Goal: Task Accomplishment & Management: Manage account settings

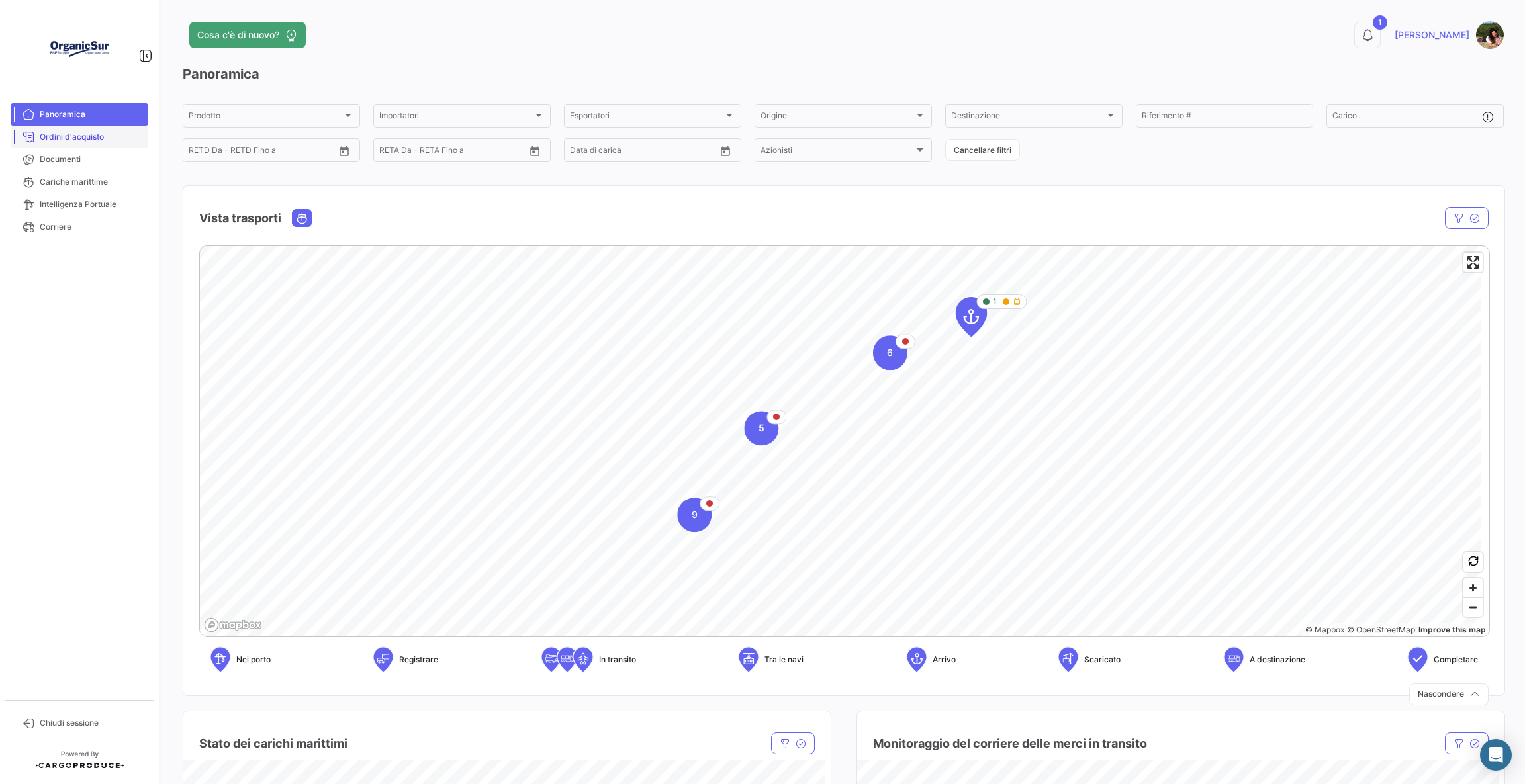
click at [108, 140] on span "Ordini d'acquisto" at bounding box center [91, 137] width 103 height 12
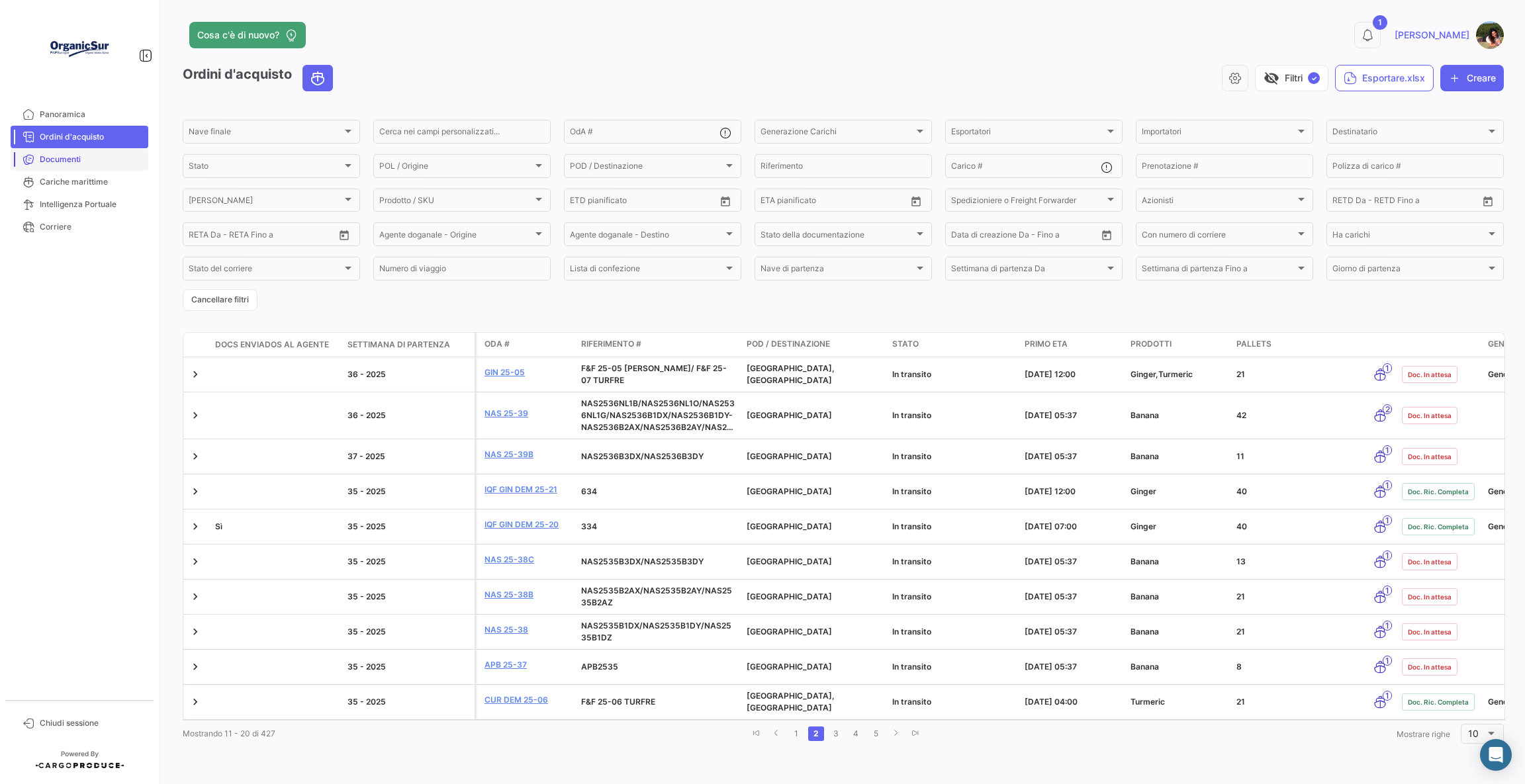
click at [116, 165] on link "Documenti" at bounding box center [79, 159] width 138 height 23
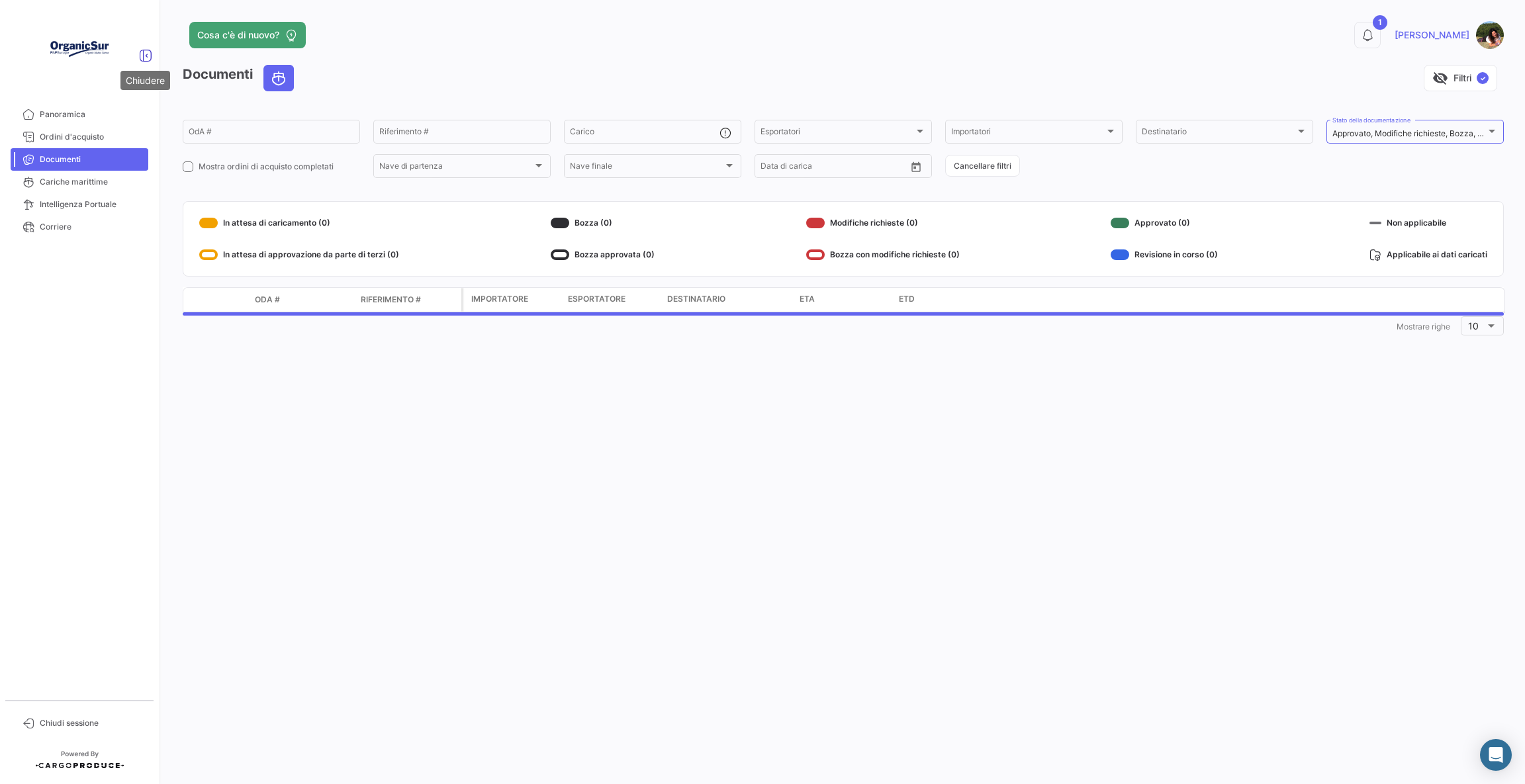
click at [144, 55] on icon at bounding box center [145, 55] width 13 height 13
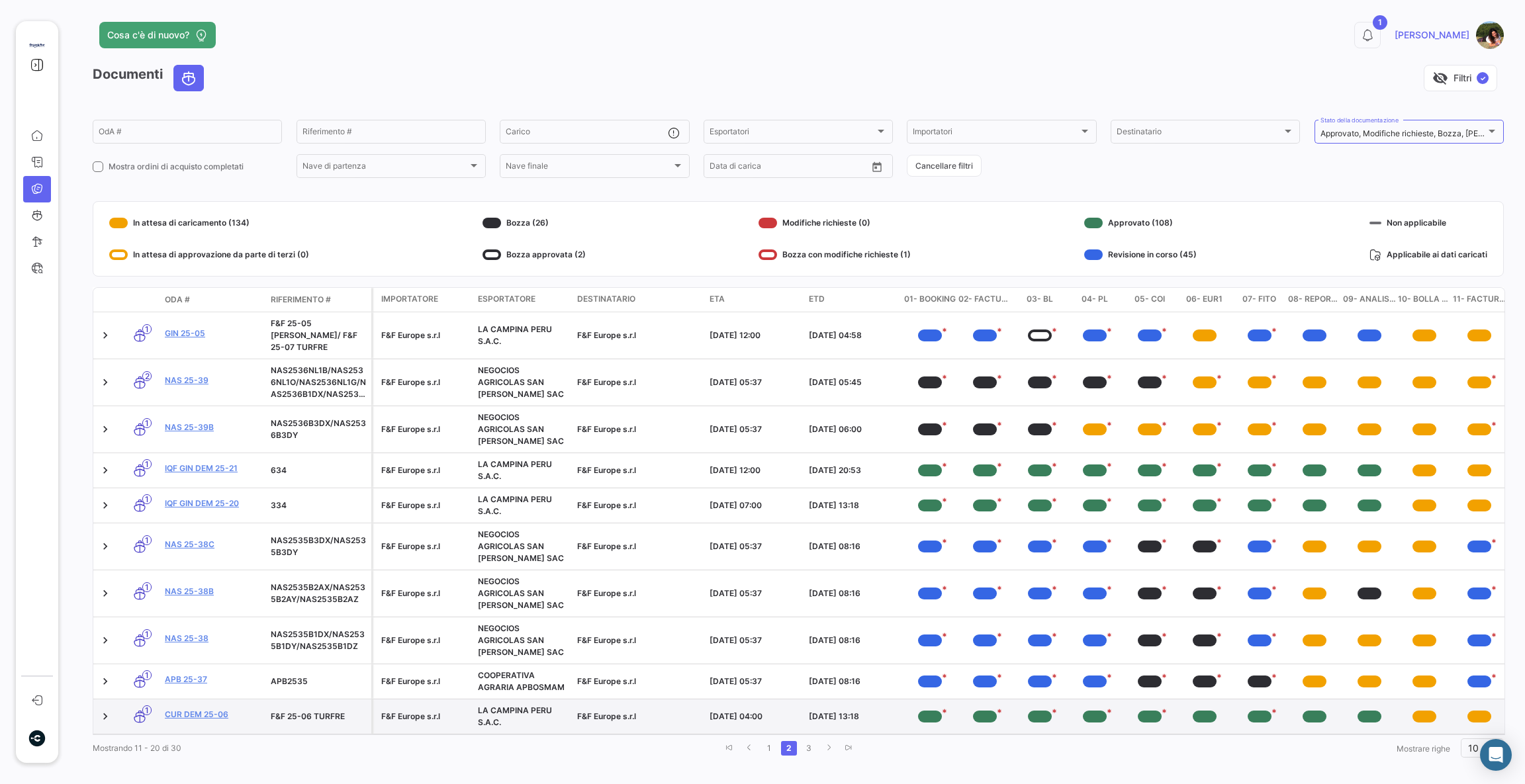
scroll to position [15, 0]
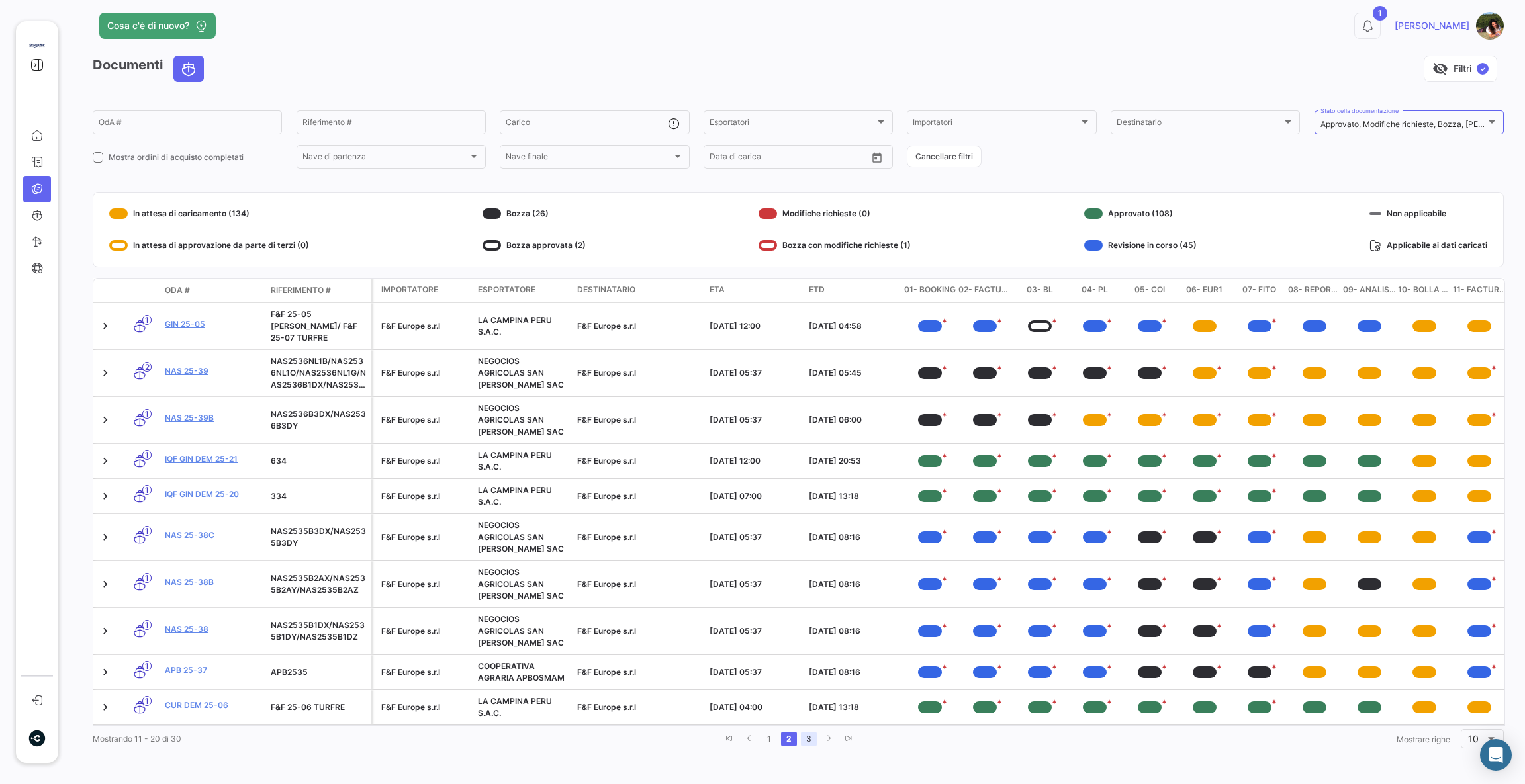
click at [806, 737] on link "3" at bounding box center [808, 739] width 16 height 15
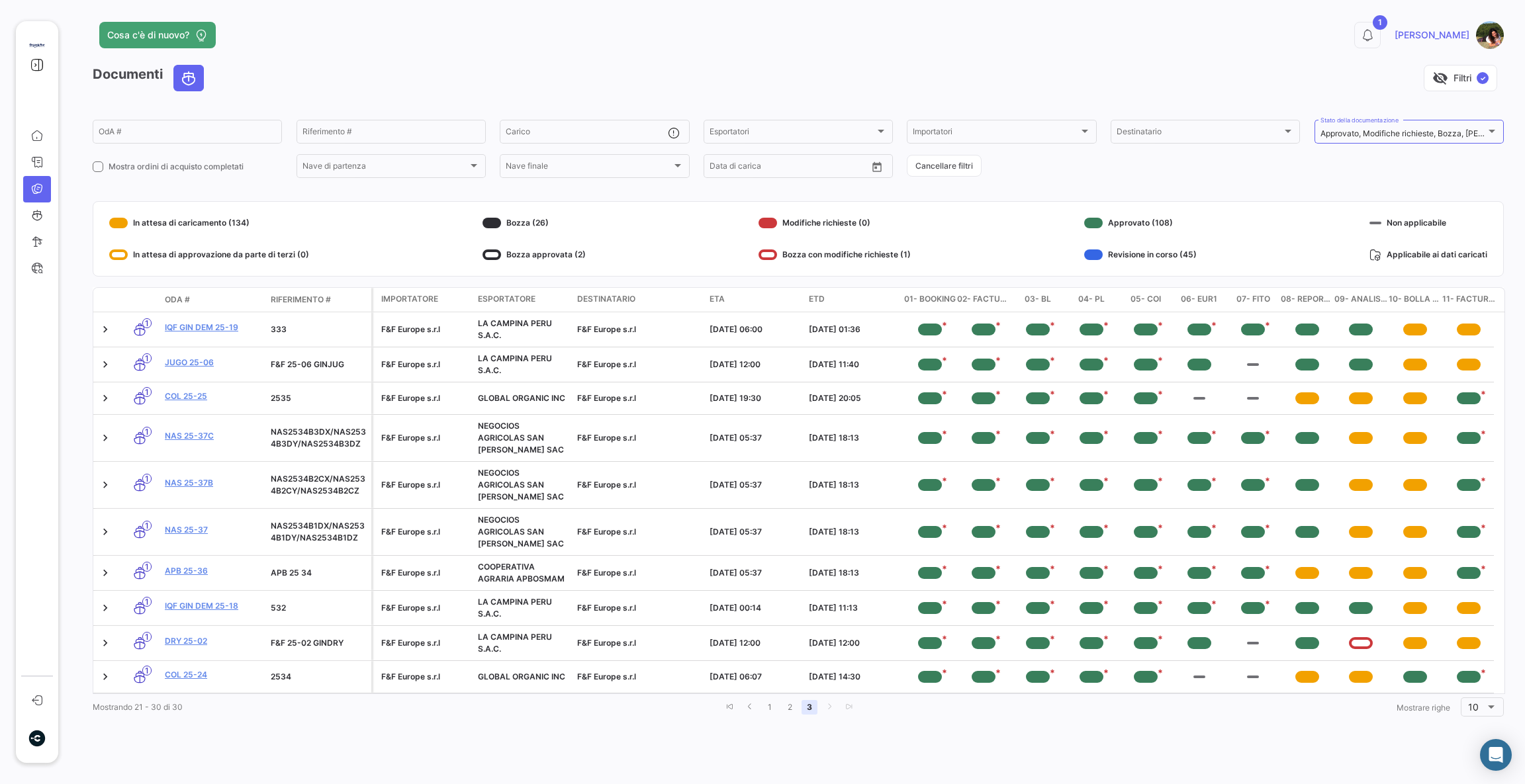
scroll to position [0, 0]
click at [192, 163] on span "Mostra ordini di acquisto completati" at bounding box center [176, 167] width 135 height 12
click at [98, 172] on input "Mostra ordini di acquisto completati" at bounding box center [97, 172] width 1 height 1
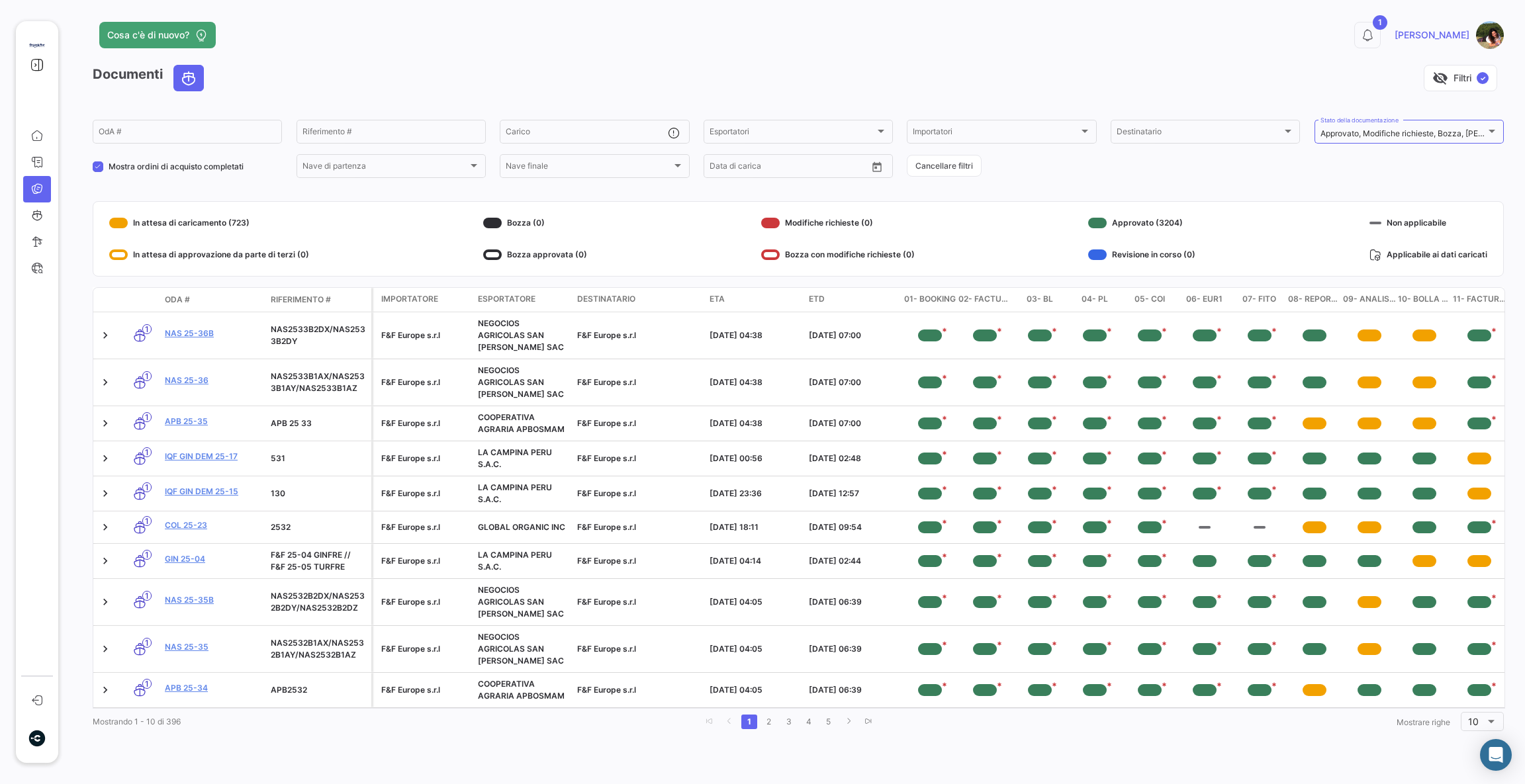
click at [192, 162] on span "Mostra ordini di acquisto completati" at bounding box center [176, 167] width 135 height 12
click at [98, 172] on input "Mostra ordini di acquisto completati" at bounding box center [97, 172] width 1 height 1
checkbox input "false"
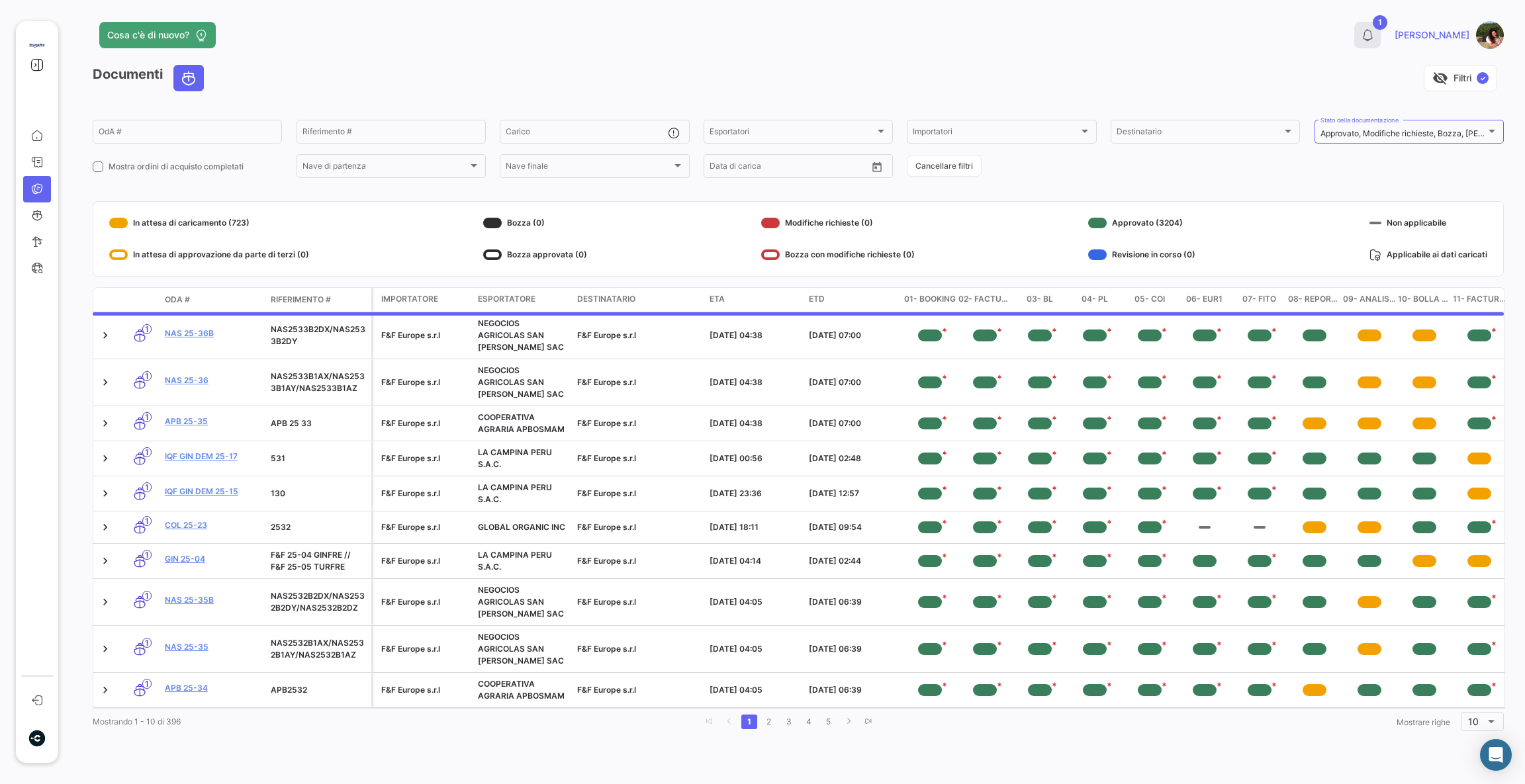
click at [1380, 30] on button "1" at bounding box center [1367, 35] width 26 height 26
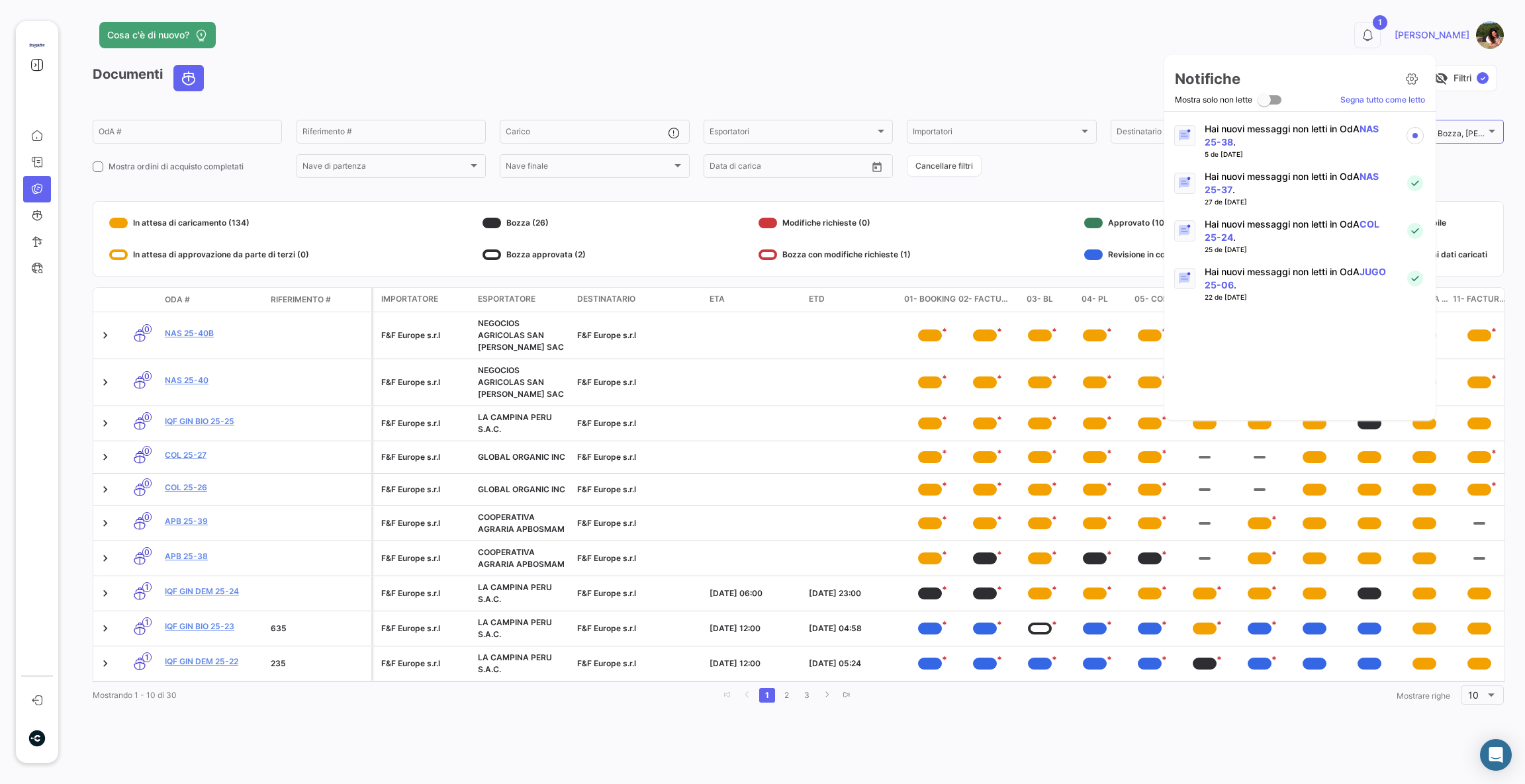
click at [1345, 130] on p "Hai nuovi messaggi non letti in OdA NAS 25-38 ." at bounding box center [1299, 135] width 190 height 26
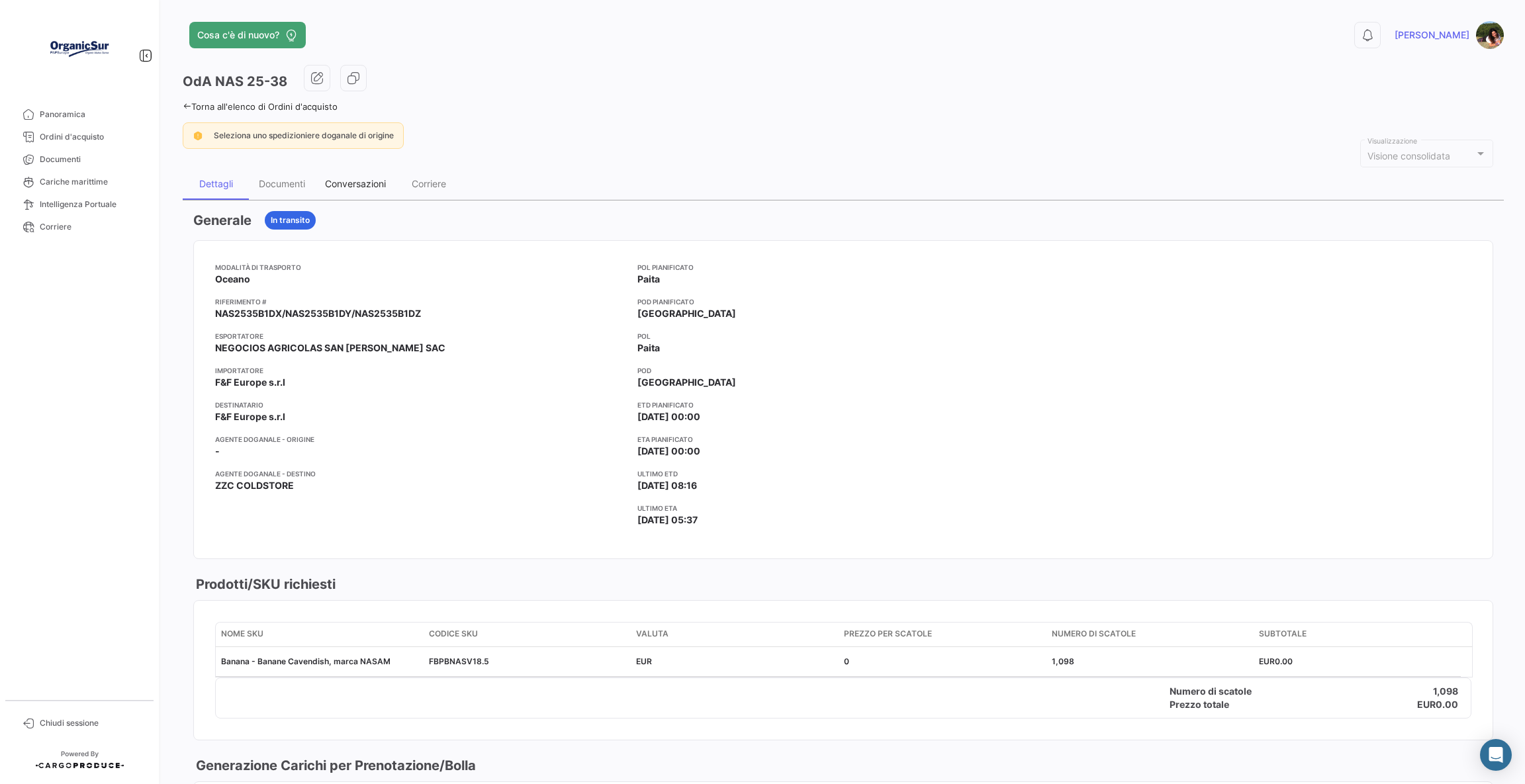
click at [372, 186] on div "Conversazioni" at bounding box center [355, 183] width 61 height 11
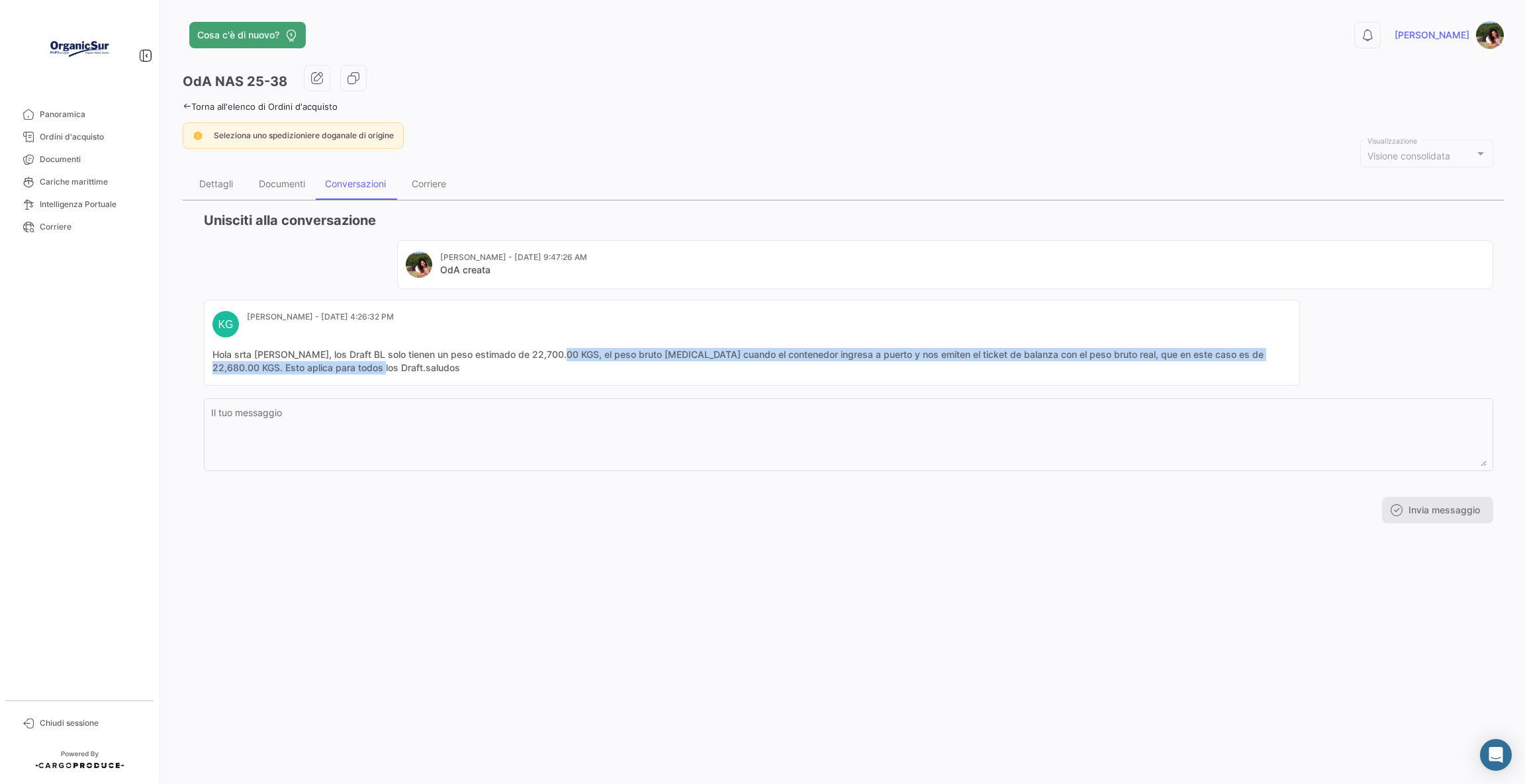
drag, startPoint x: 556, startPoint y: 356, endPoint x: 676, endPoint y: 373, distance: 121.2
click at [676, 373] on mat-card-content "Hola srta [PERSON_NAME], los Draft BL solo tienen un peso estimado de 22,700.00…" at bounding box center [752, 361] width 1079 height 26
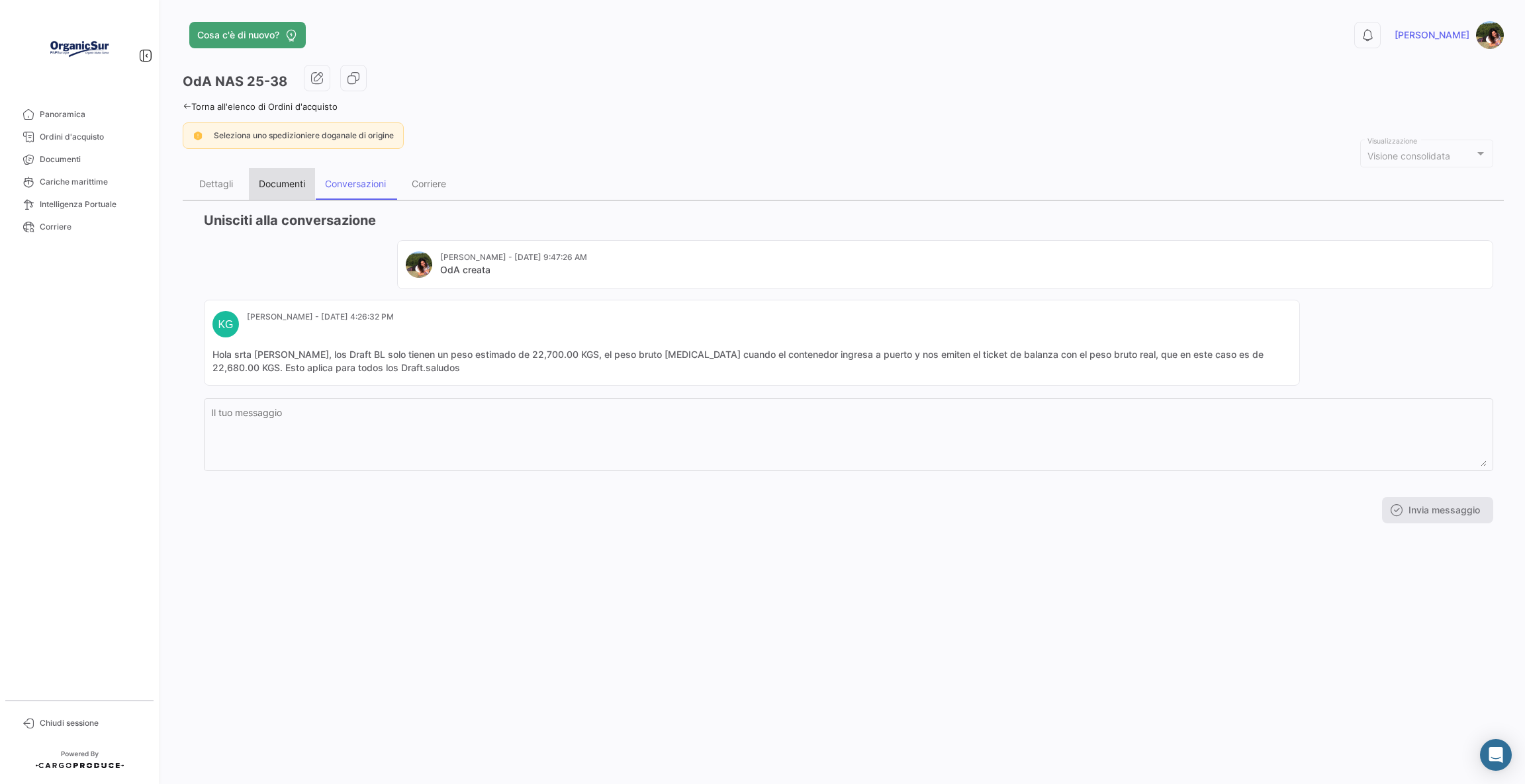
click at [273, 186] on div "Documenti" at bounding box center [282, 183] width 47 height 11
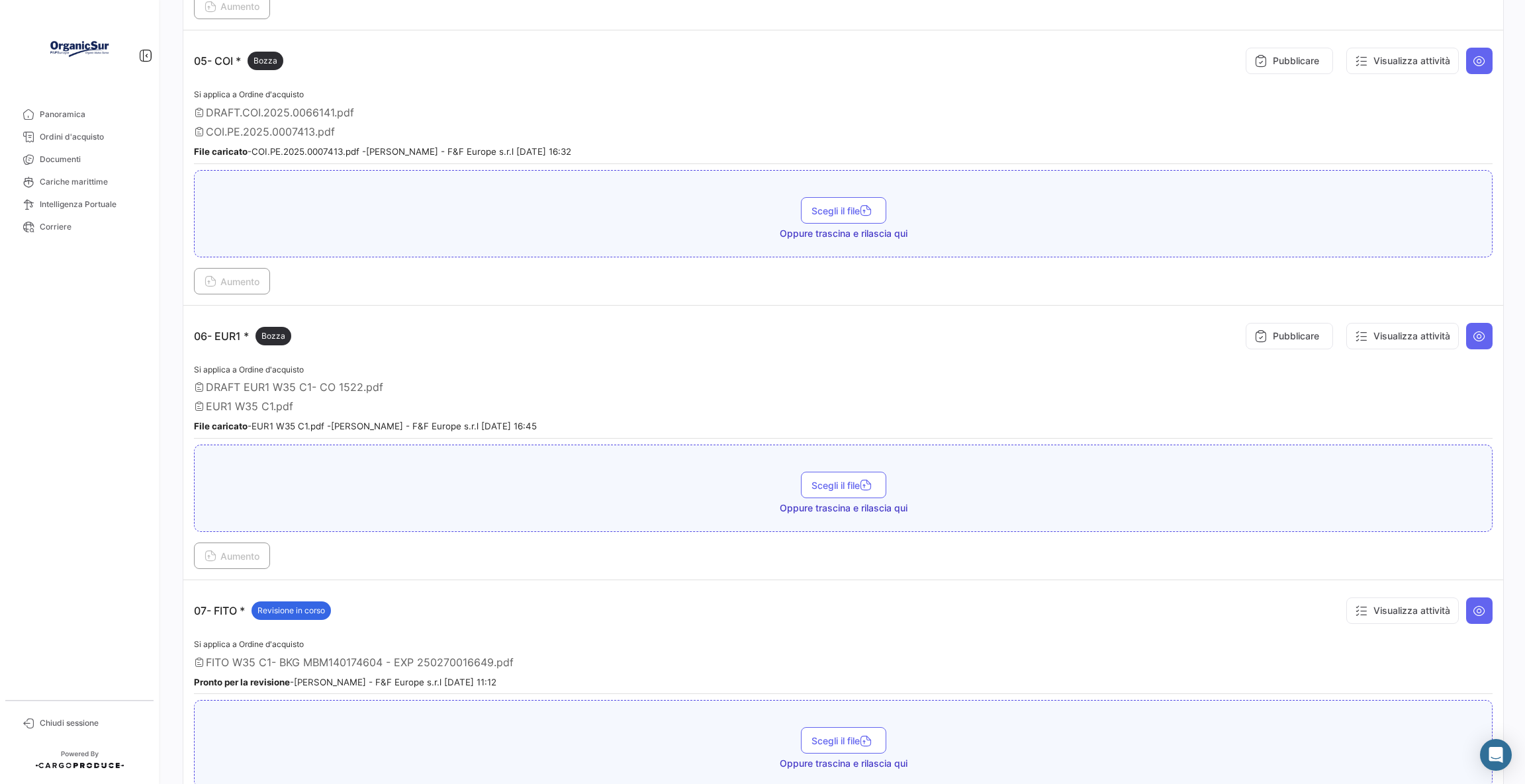
scroll to position [1289, 0]
click at [1387, 324] on button "Visualizza attività" at bounding box center [1401, 334] width 112 height 26
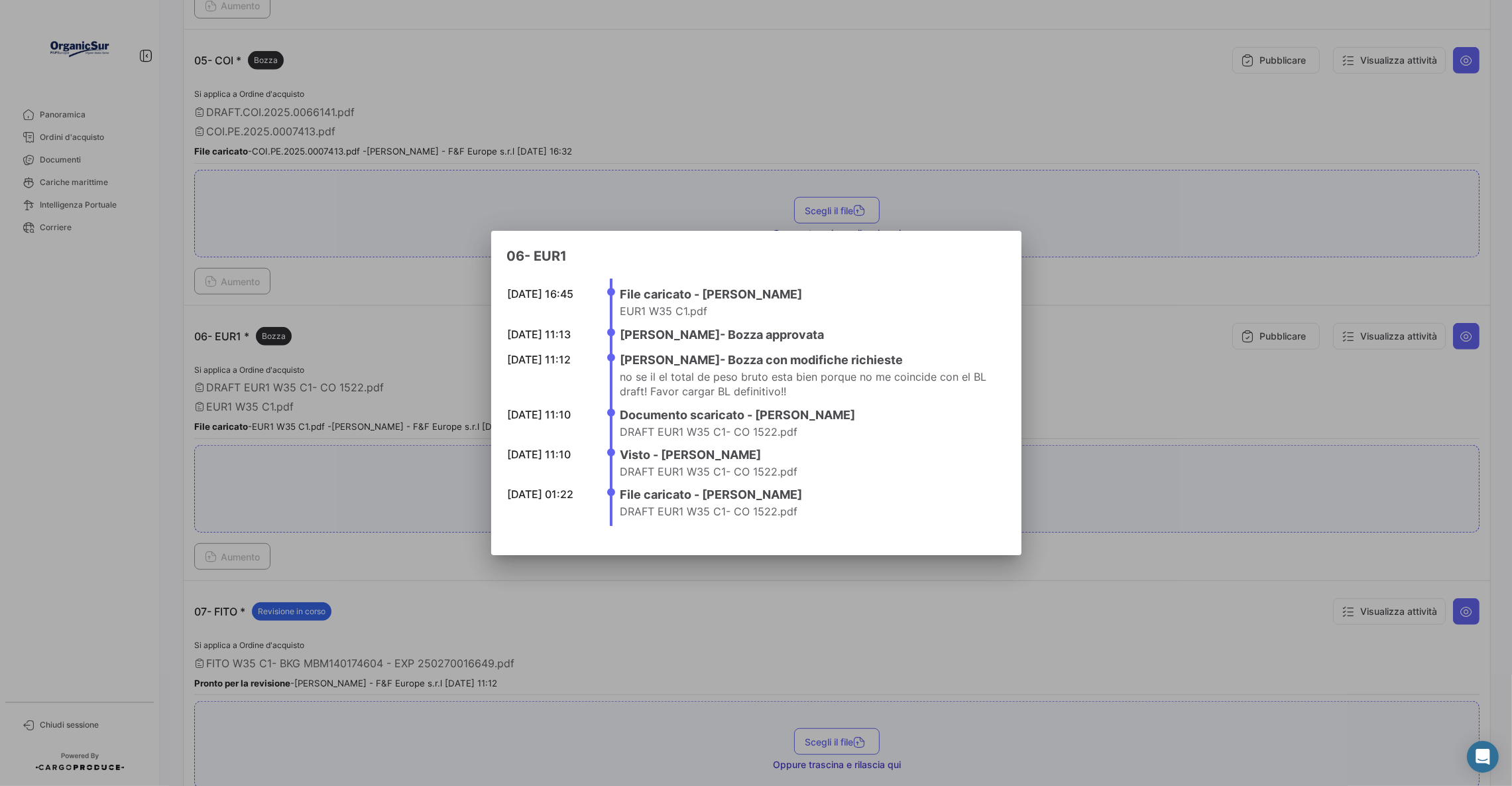
click at [1089, 359] on div at bounding box center [756, 393] width 1512 height 786
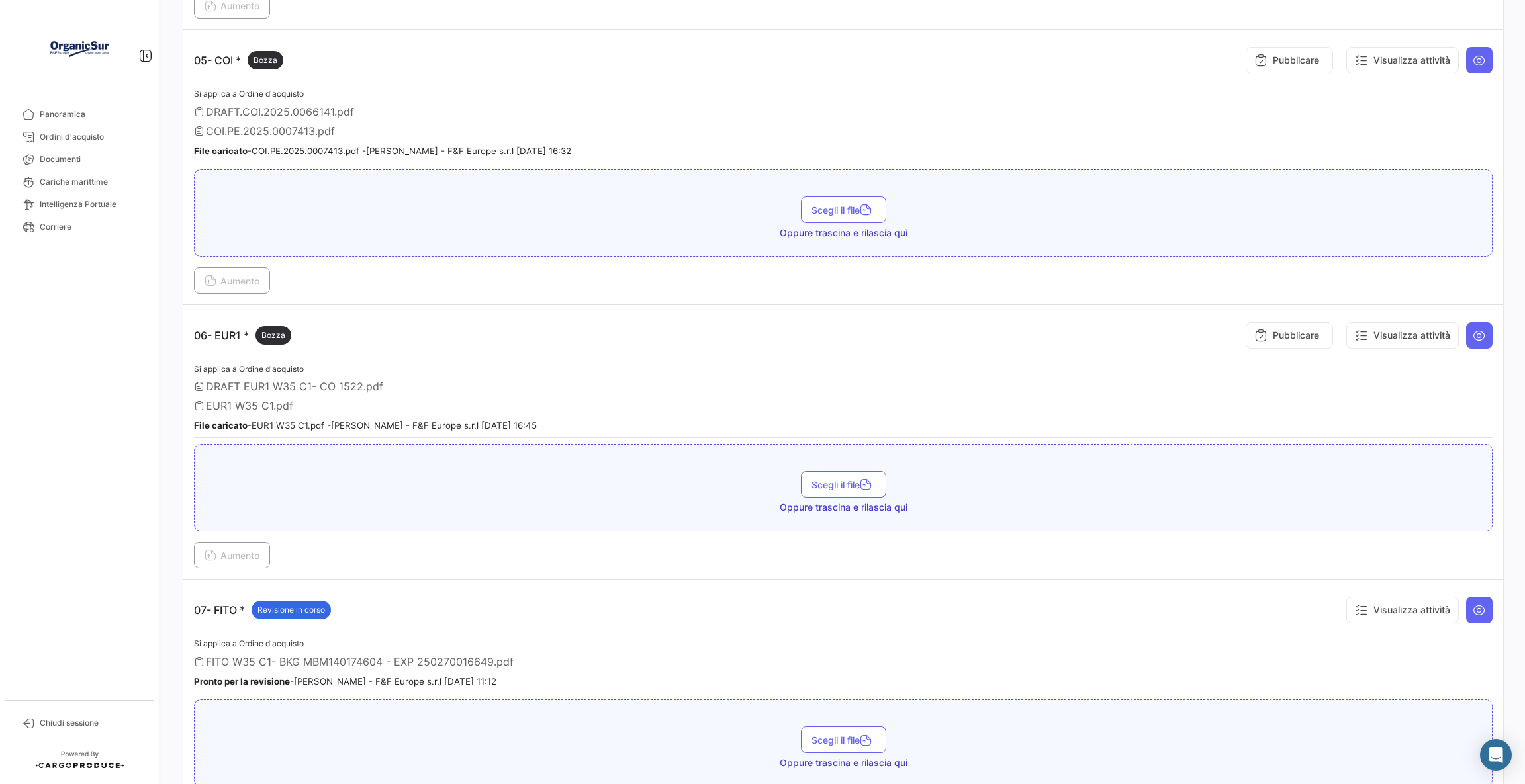
click at [85, 140] on span "Ordini d'acquisto" at bounding box center [91, 137] width 103 height 12
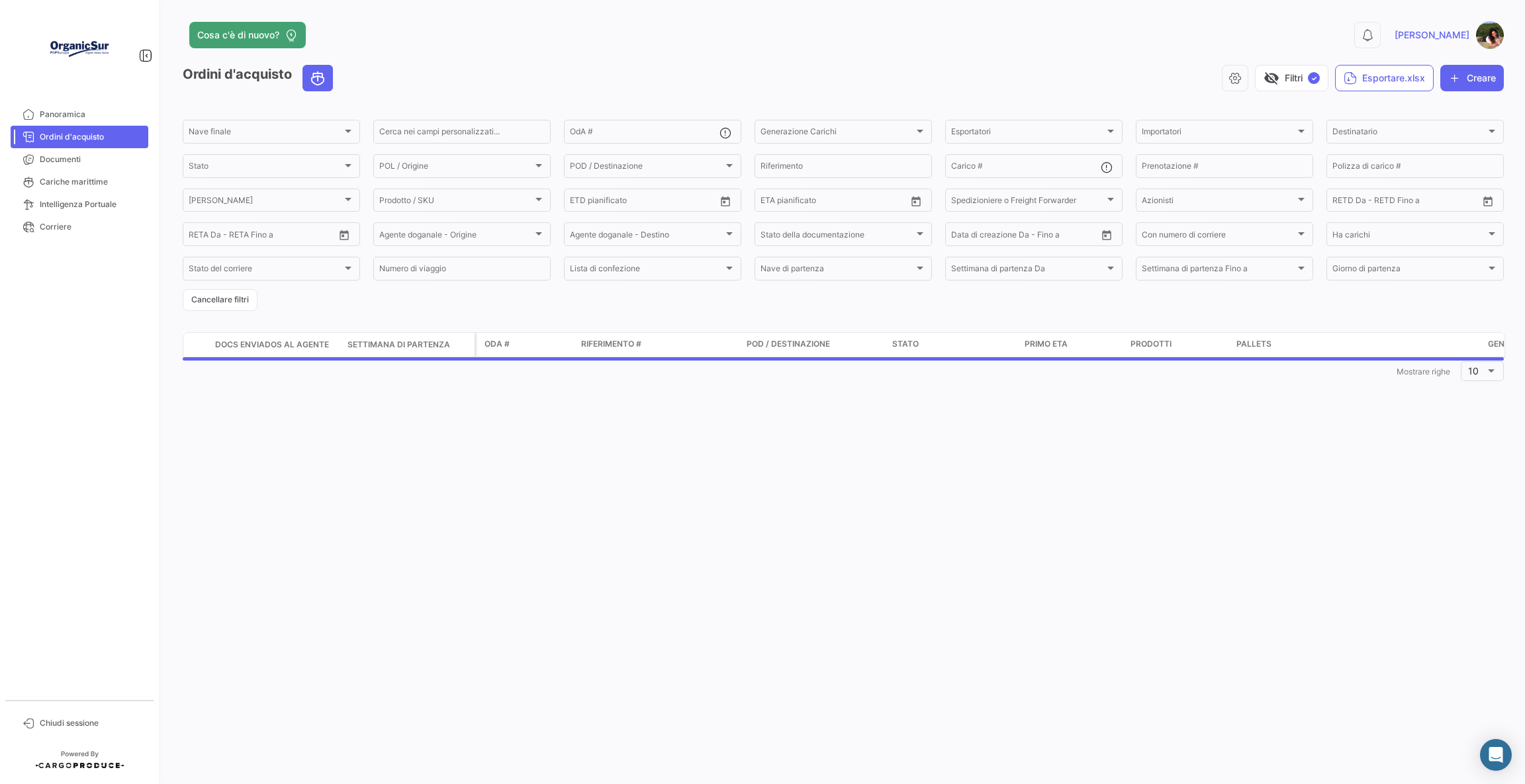
click at [152, 54] on div at bounding box center [79, 49] width 159 height 66
click at [144, 61] on body "Panoramica Ordini d'acquisto Documenti Cariche marittime Intelligenza Portuale …" at bounding box center [762, 392] width 1525 height 784
click at [144, 58] on icon at bounding box center [145, 55] width 13 height 13
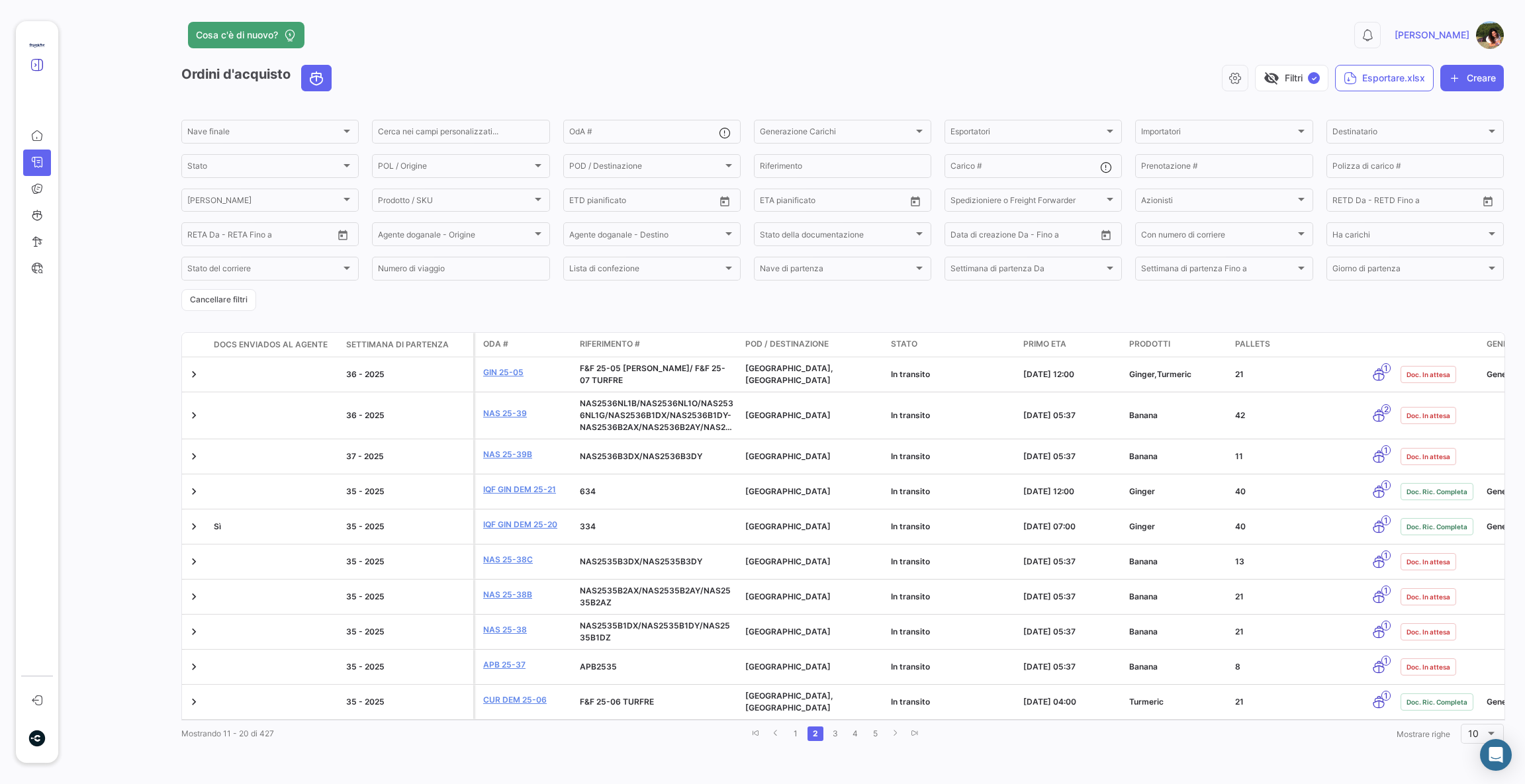
click at [71, 56] on app-menu "Panoramica Ordini d'acquisto Documenti Cariche marittime Intelligenza Portuale …" at bounding box center [35, 392] width 71 height 784
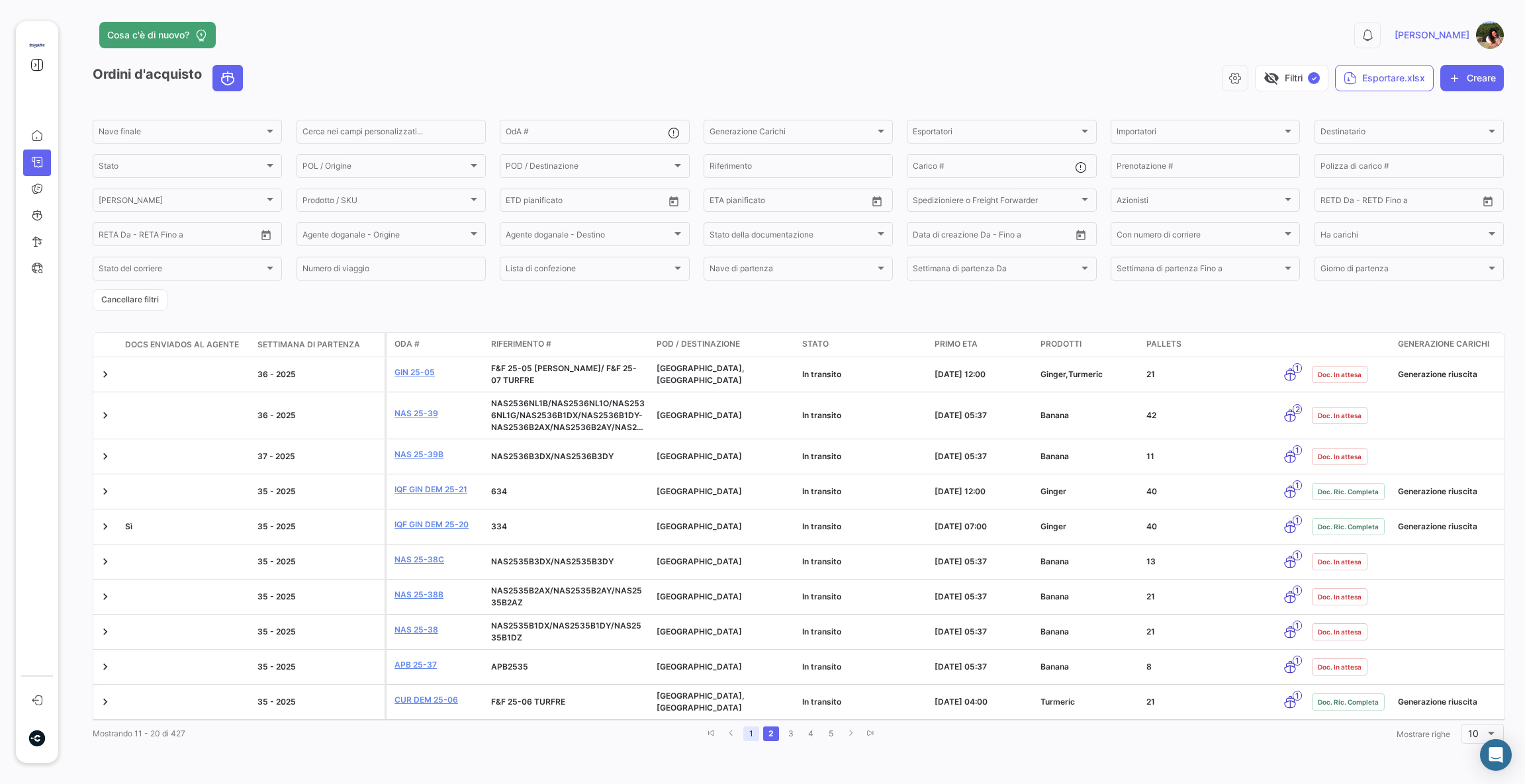
click at [745, 741] on link "1" at bounding box center [751, 733] width 16 height 15
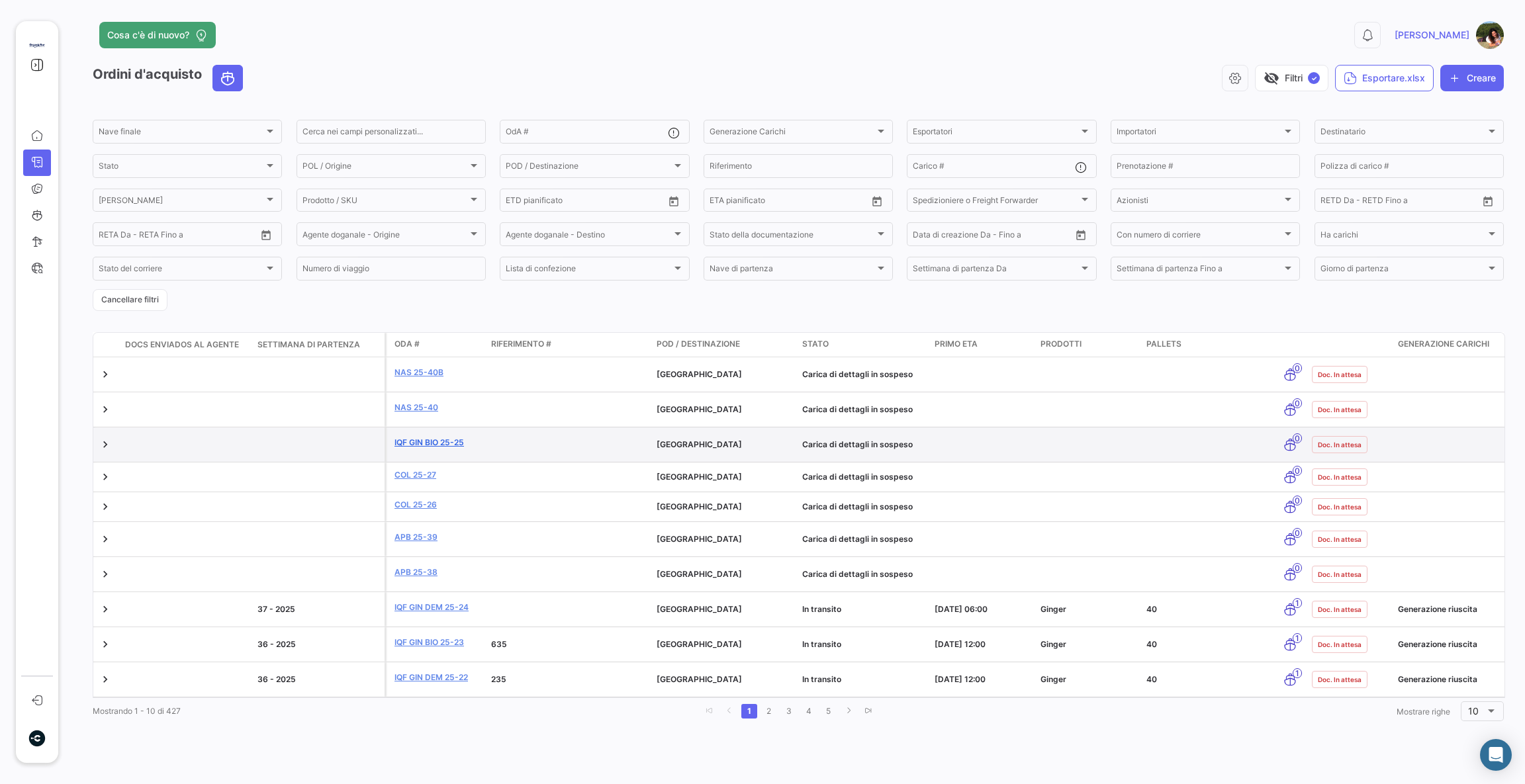
click at [436, 448] on link "IQF GIN BIO 25-25" at bounding box center [438, 442] width 86 height 12
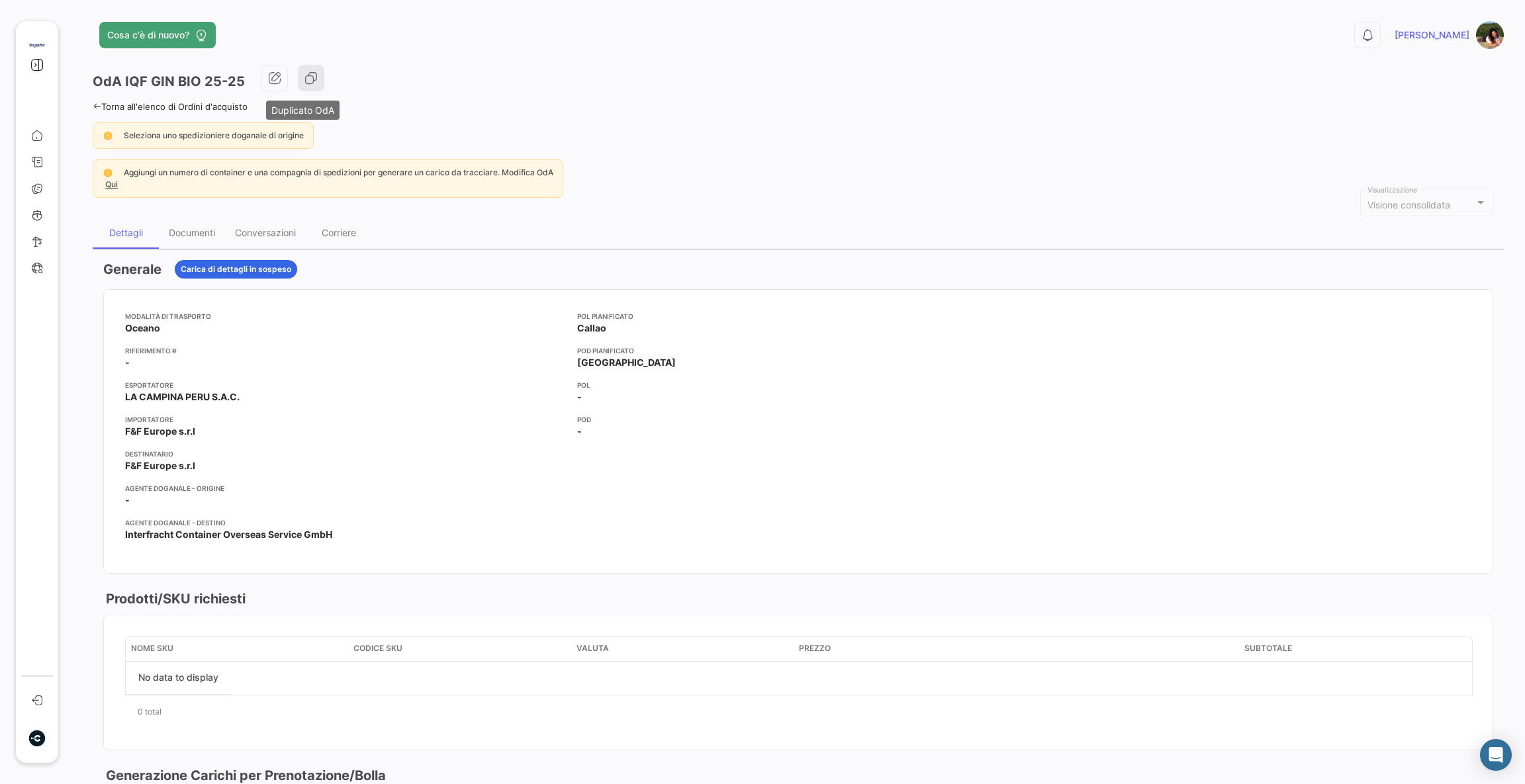
click at [300, 85] on button "button" at bounding box center [311, 78] width 26 height 26
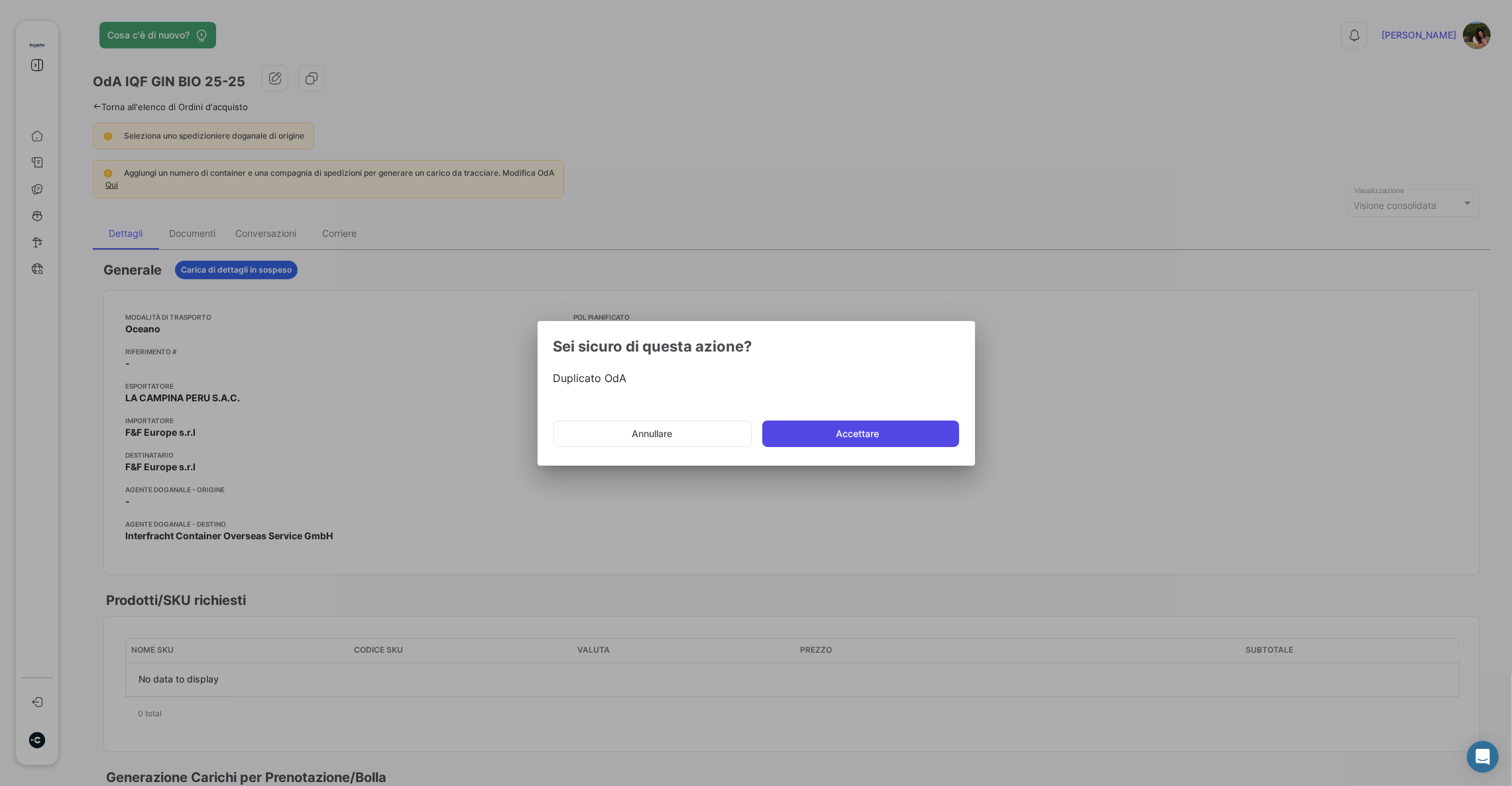
click at [812, 423] on button "Accettare" at bounding box center [861, 433] width 197 height 26
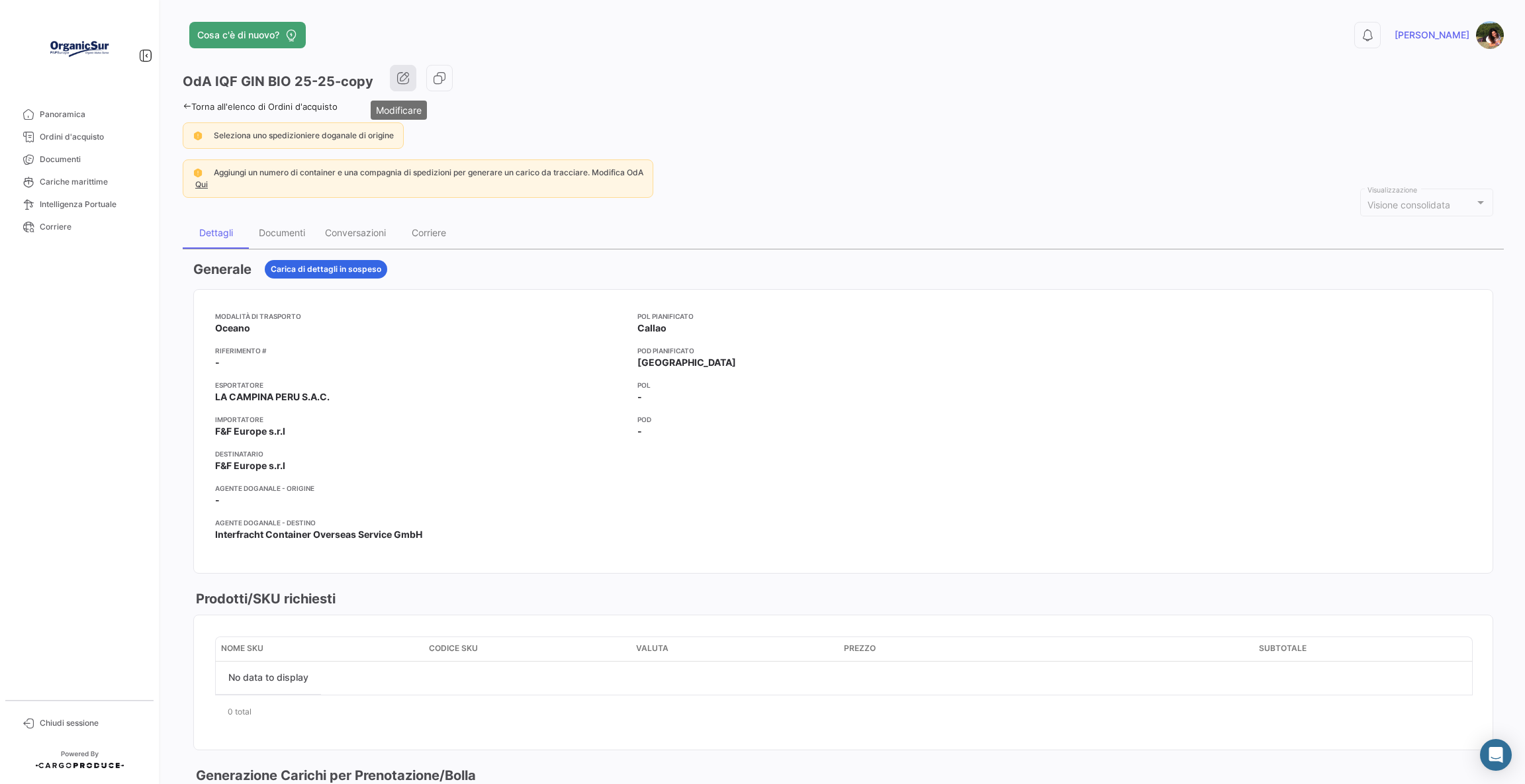
click at [396, 73] on icon "button" at bounding box center [402, 78] width 13 height 13
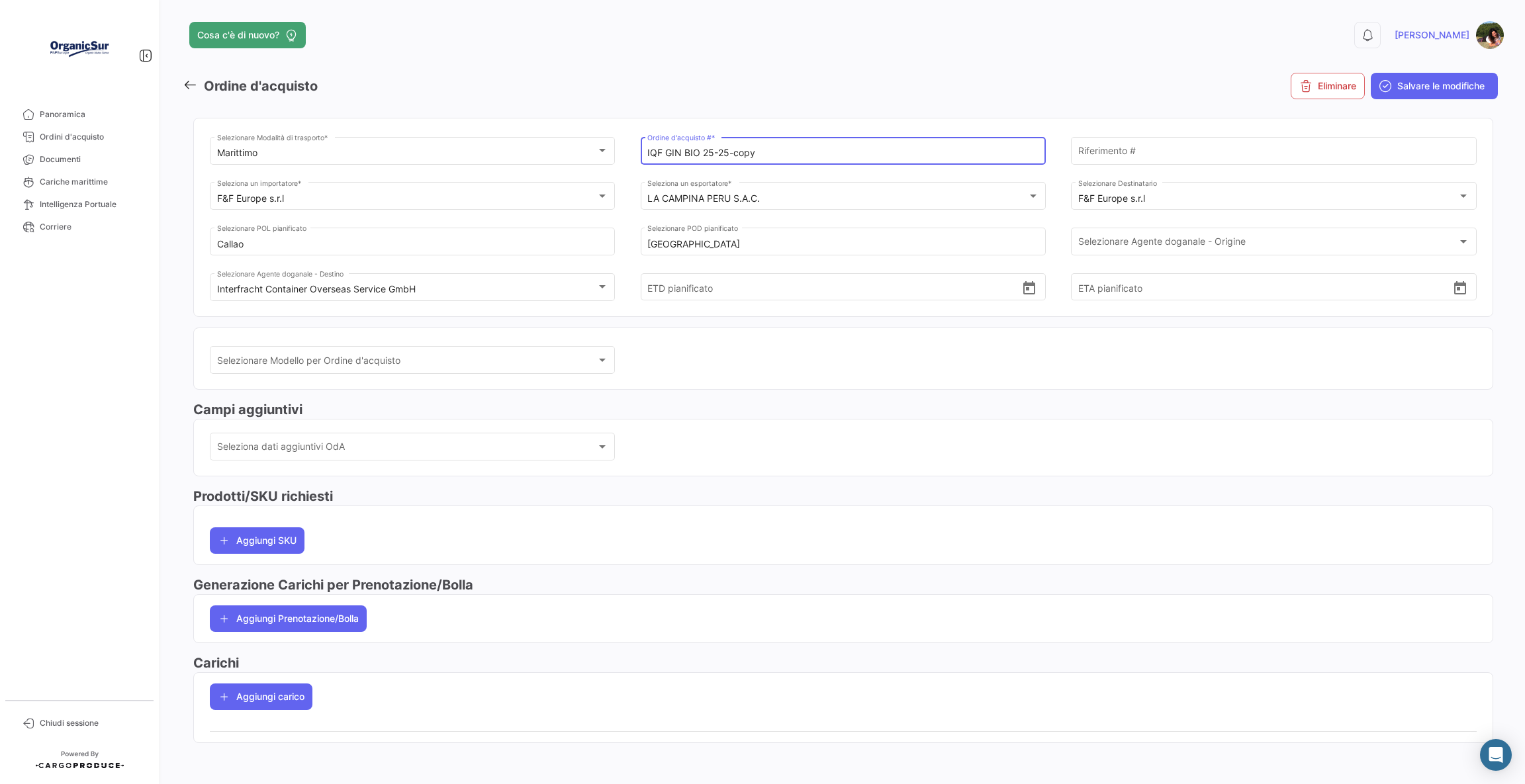
drag, startPoint x: 723, startPoint y: 153, endPoint x: 844, endPoint y: 121, distance: 125.2
click at [818, 128] on mat-card "Marittimo Selezionare Modalità di trasporto * IQF GIN BIO 25-25-copy Ordine d'a…" at bounding box center [843, 217] width 1300 height 199
type input "IQF GIN BIO 25-26"
click at [1409, 92] on span "Salvare le modifiche" at bounding box center [1441, 85] width 88 height 13
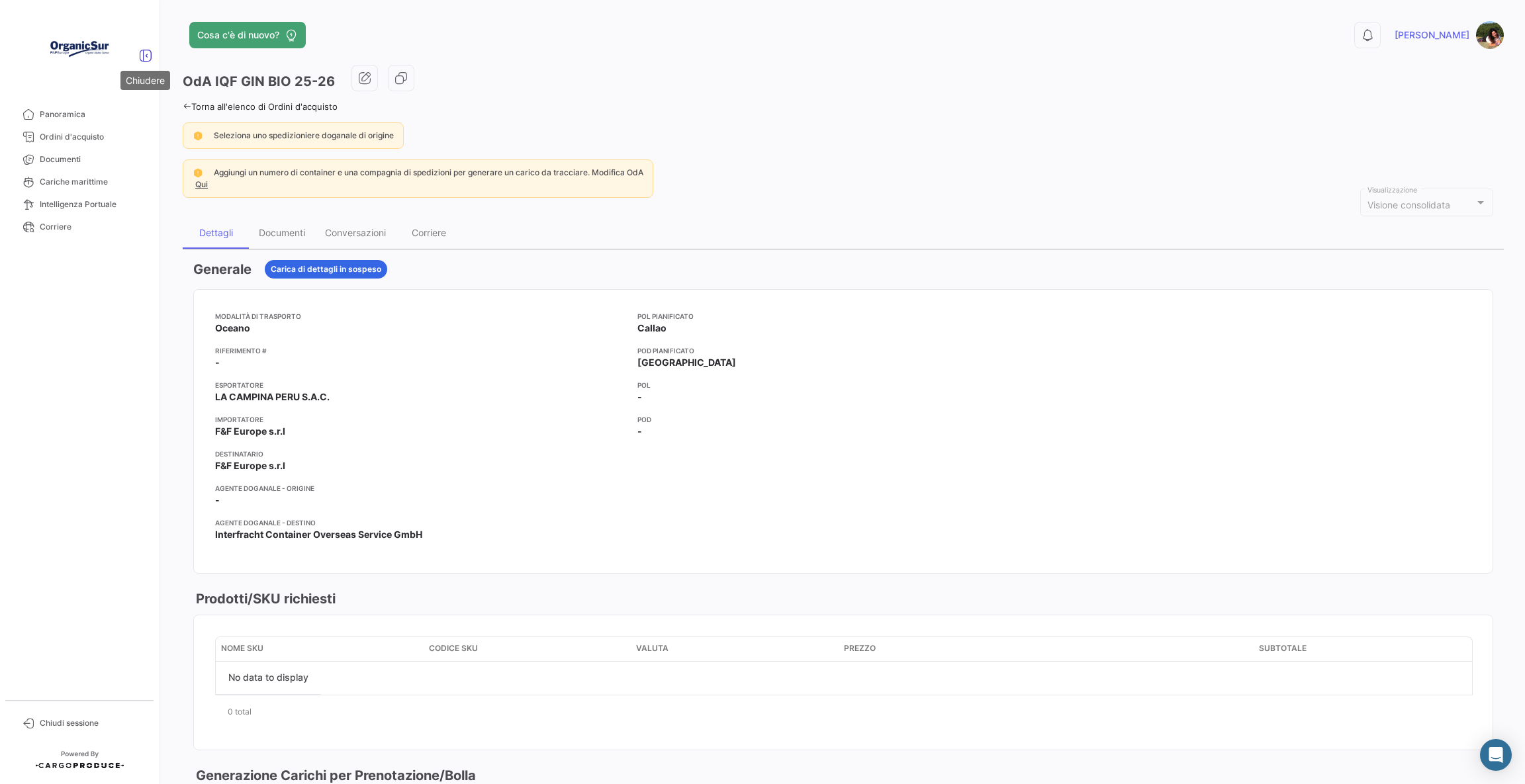
click at [152, 54] on icon at bounding box center [145, 55] width 13 height 13
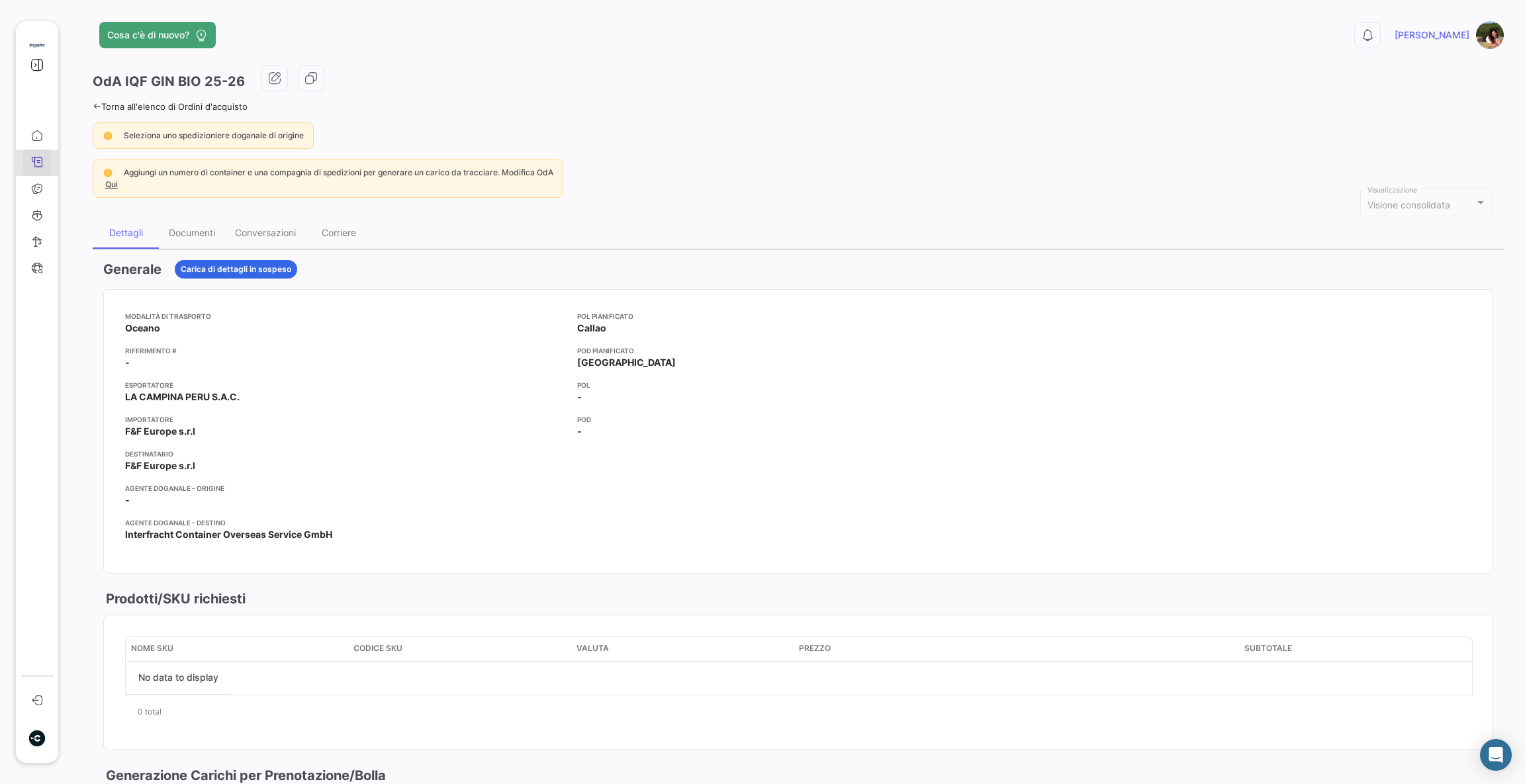
click at [26, 164] on link "Ordini d'acquisto" at bounding box center [37, 162] width 28 height 26
